Goal: Find specific page/section: Find specific page/section

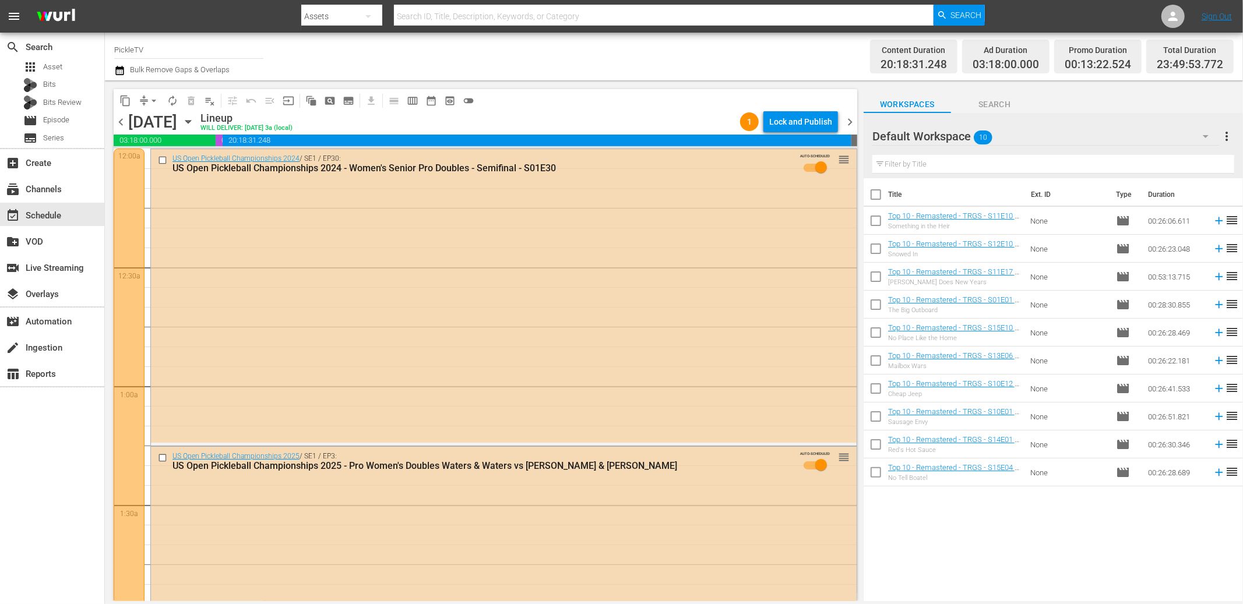
click at [319, 84] on div "content_copy compress arrow_drop_down autorenew_outlined delete_forever_outline…" at bounding box center [482, 340] width 755 height 521
click at [60, 191] on div "subscriptions Channels" at bounding box center [32, 187] width 65 height 10
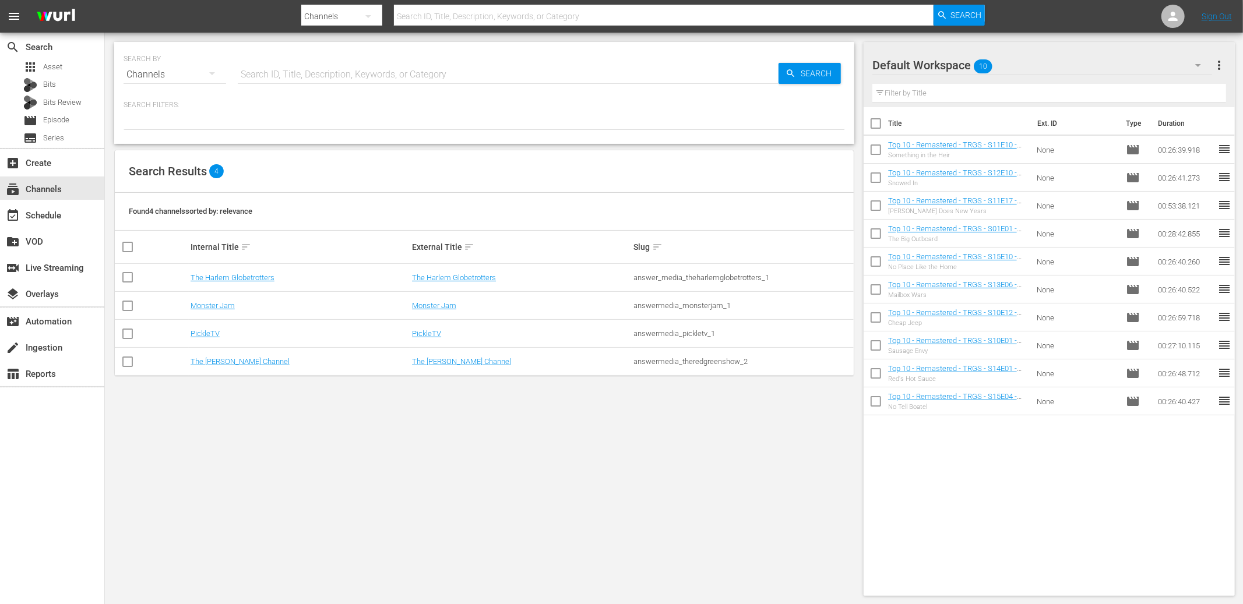
click at [417, 207] on div "Found 4 channels sorted by: relevance" at bounding box center [484, 212] width 739 height 38
drag, startPoint x: 295, startPoint y: 216, endPoint x: 118, endPoint y: 208, distance: 177.3
click at [118, 208] on div "Found 4 channels sorted by: relevance" at bounding box center [484, 212] width 739 height 38
click at [254, 239] on th "Internal Title sort" at bounding box center [299, 247] width 221 height 33
click at [65, 125] on span "Episode" at bounding box center [56, 120] width 26 height 12
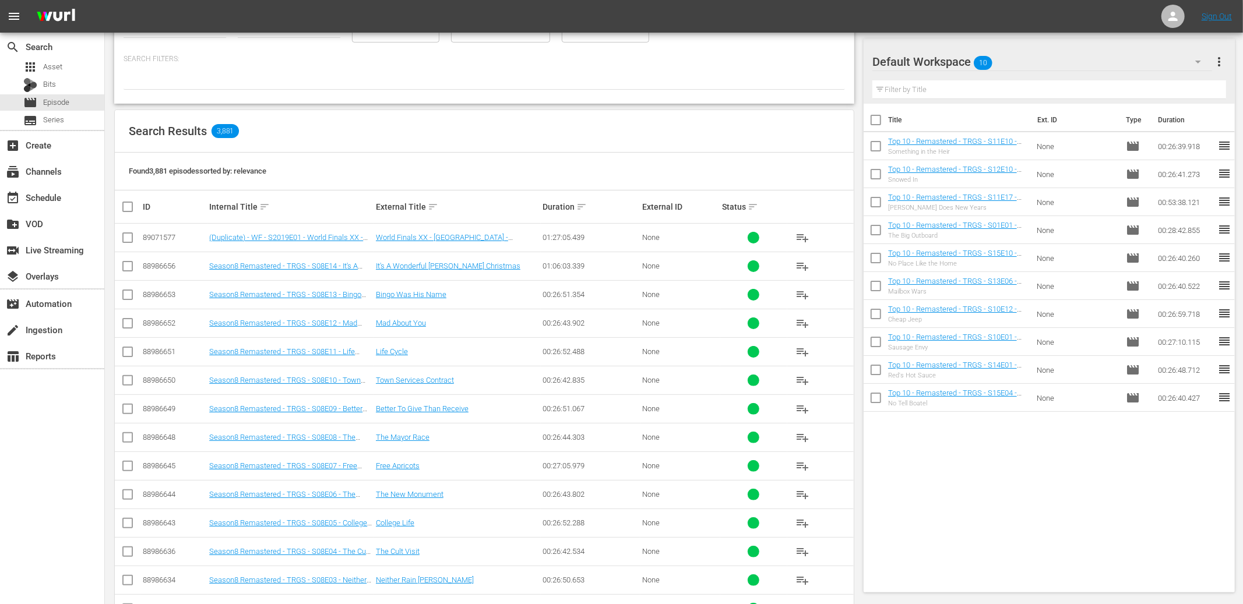
scroll to position [105, 0]
click at [437, 194] on th "External Title sort" at bounding box center [457, 209] width 167 height 33
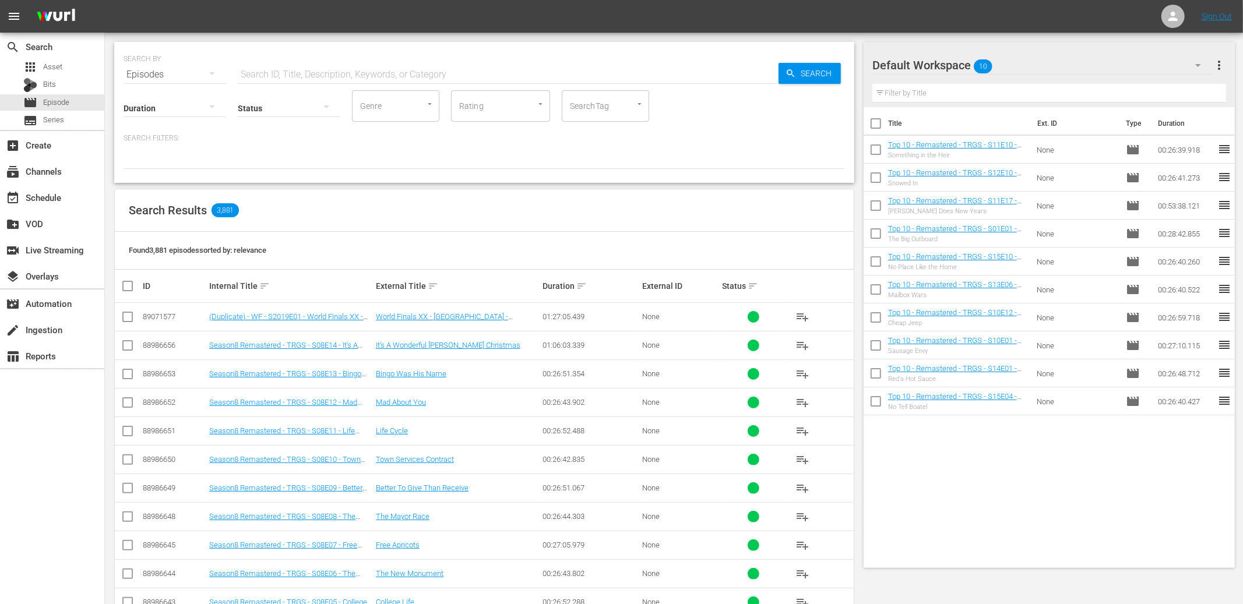
scroll to position [0, 0]
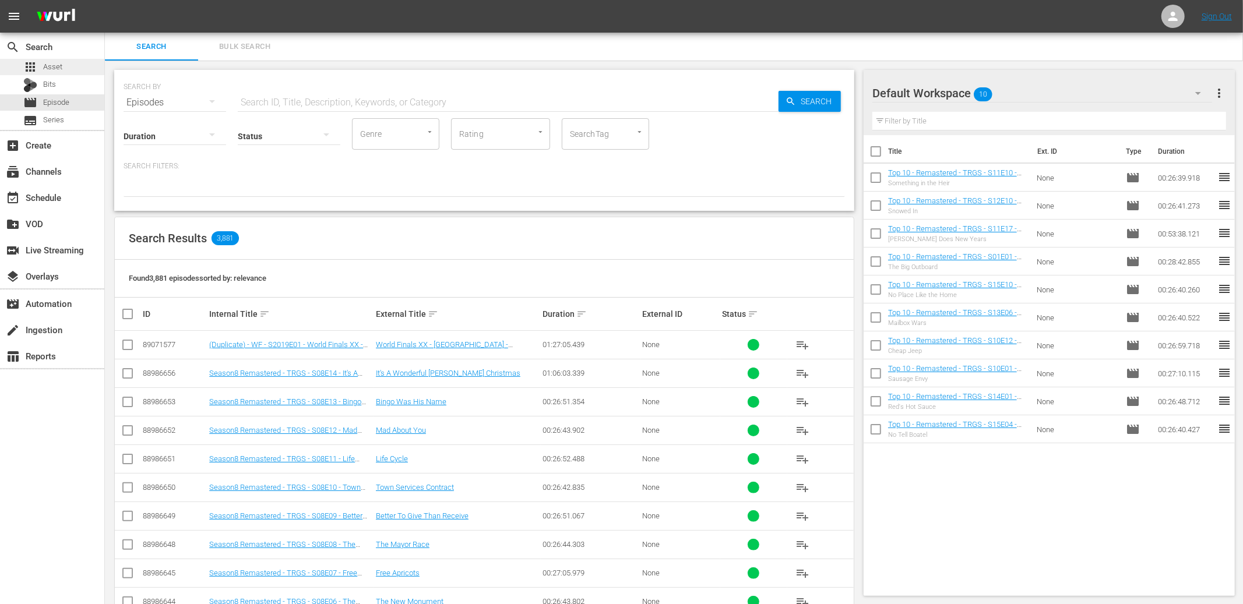
click at [54, 68] on span "Asset" at bounding box center [52, 67] width 19 height 12
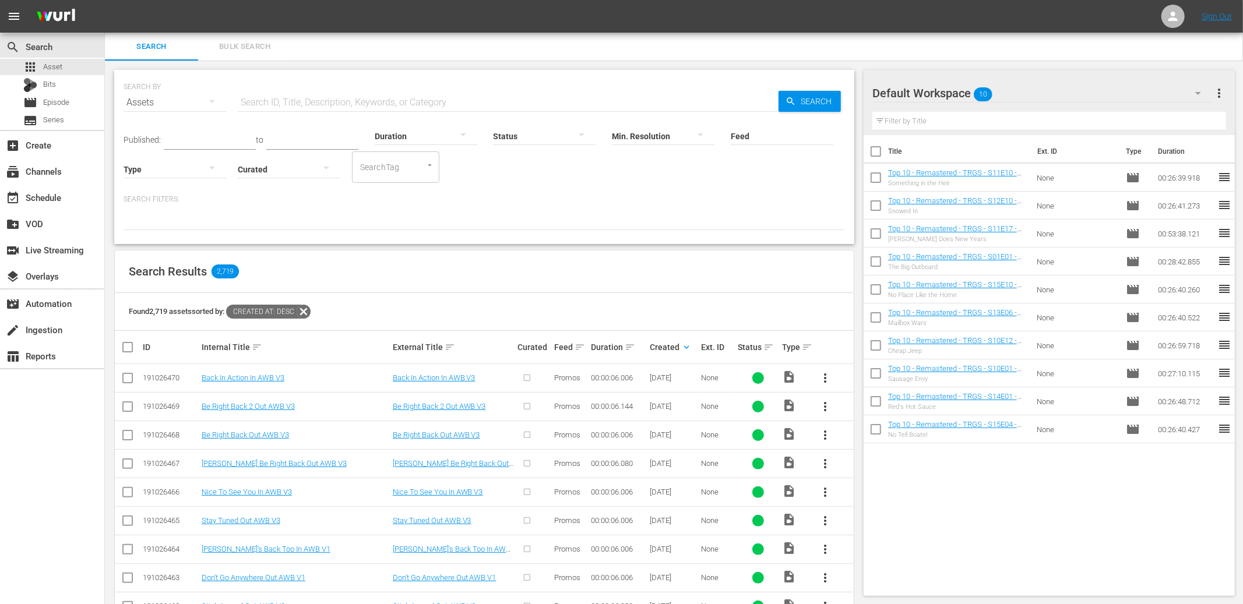
click at [525, 280] on div "Search Results 2,719" at bounding box center [484, 272] width 739 height 43
